Goal: Task Accomplishment & Management: Manage account settings

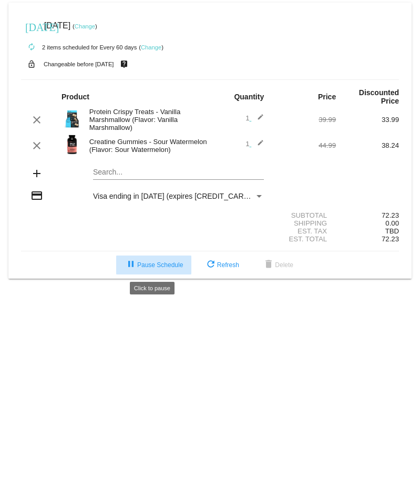
click at [167, 268] on span "pause Pause Schedule" at bounding box center [154, 265] width 58 height 7
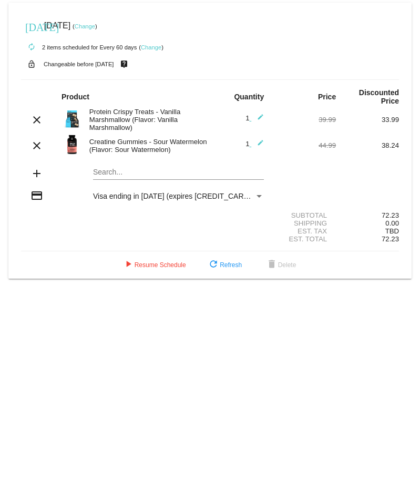
click at [95, 24] on link "Change" at bounding box center [85, 26] width 21 height 6
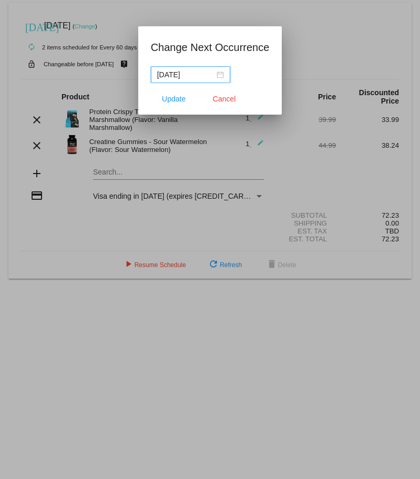
click at [223, 72] on div "[DATE]" at bounding box center [190, 75] width 67 height 12
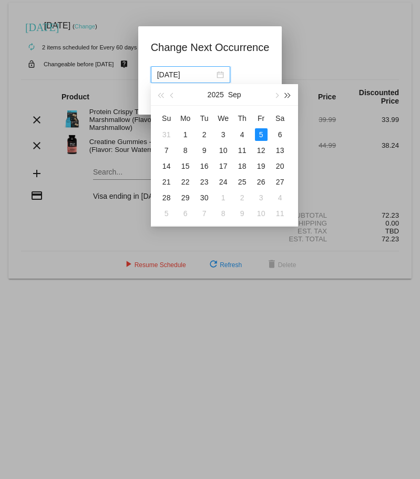
click at [291, 94] on button "button" at bounding box center [288, 94] width 12 height 21
click at [284, 137] on div "5" at bounding box center [280, 134] width 13 height 13
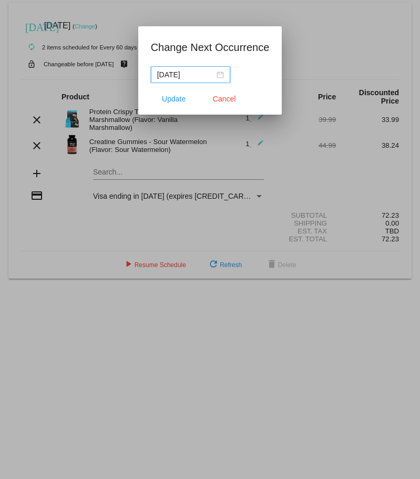
type input "[DATE]"
click at [173, 98] on span "Update" at bounding box center [174, 99] width 24 height 8
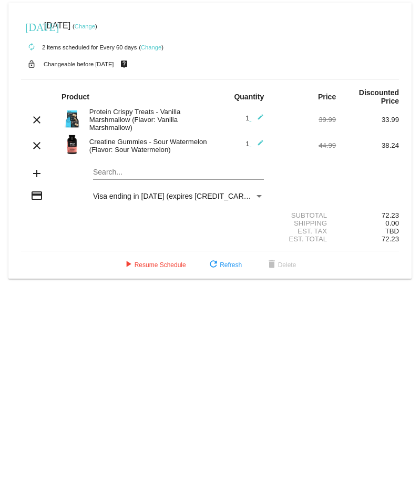
click at [260, 197] on div "Payment Method" at bounding box center [259, 196] width 5 height 3
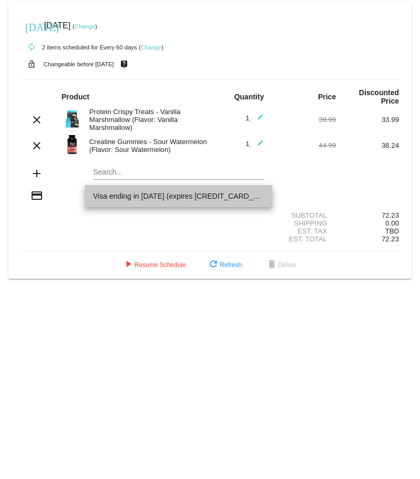
click at [255, 198] on span "Visa ending in [DATE] (expires [CREDIT_CARD_DATA])" at bounding box center [178, 196] width 171 height 22
